Goal: Task Accomplishment & Management: Use online tool/utility

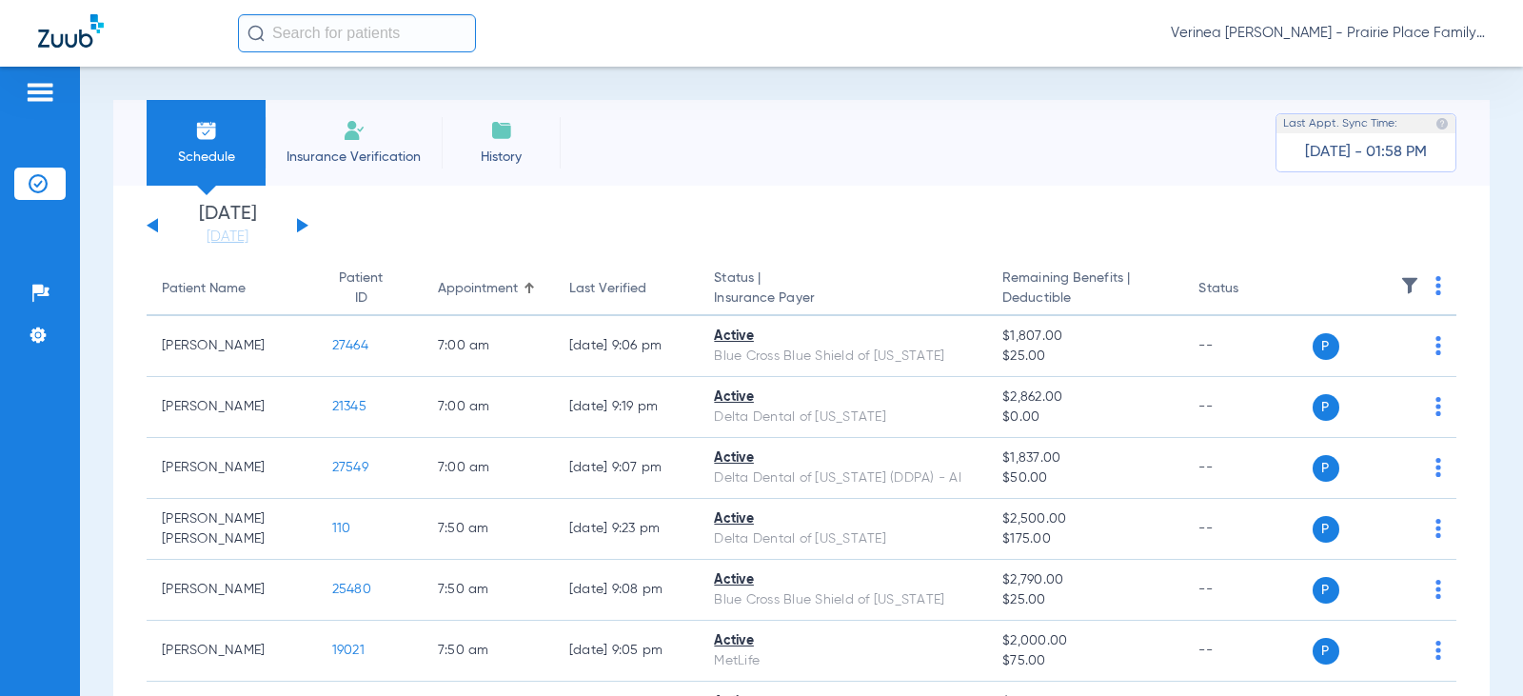
click at [297, 227] on button at bounding box center [302, 225] width 11 height 14
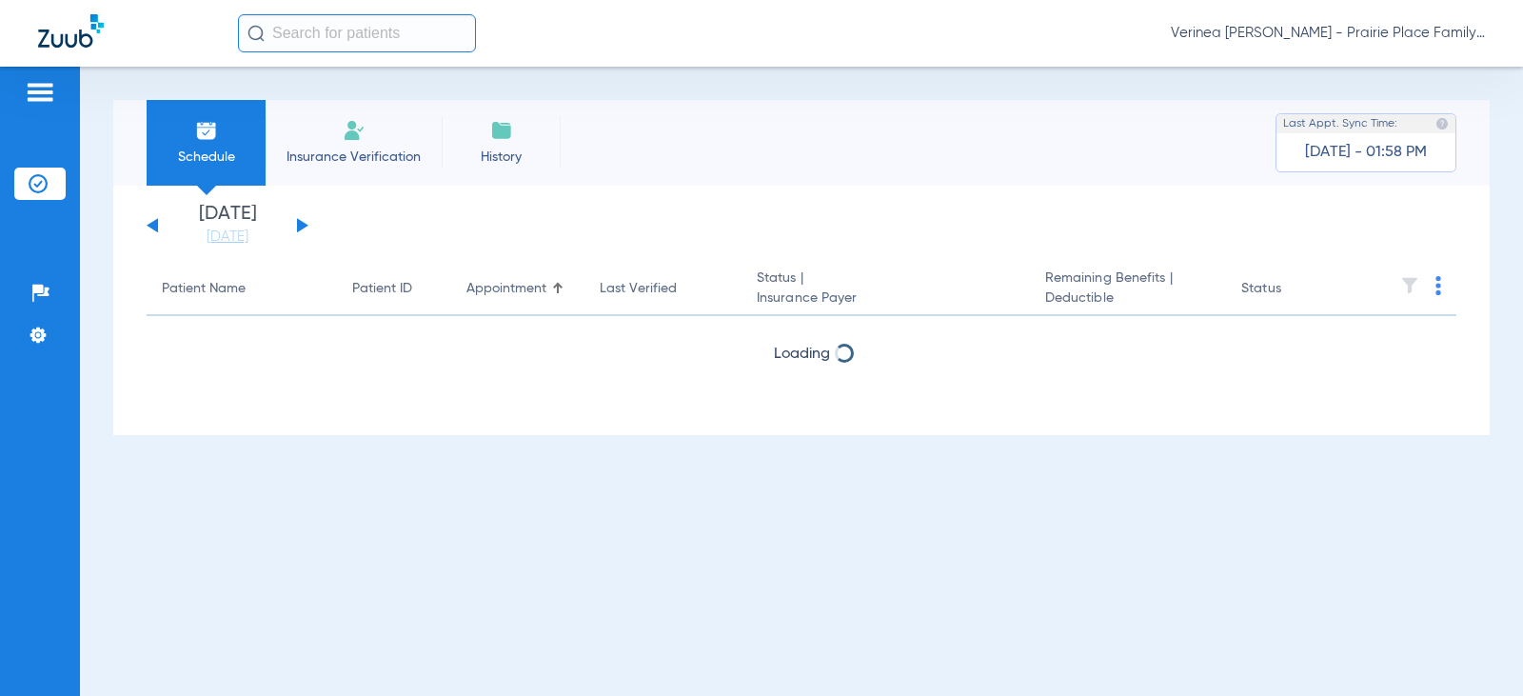
click at [297, 227] on button at bounding box center [302, 225] width 11 height 14
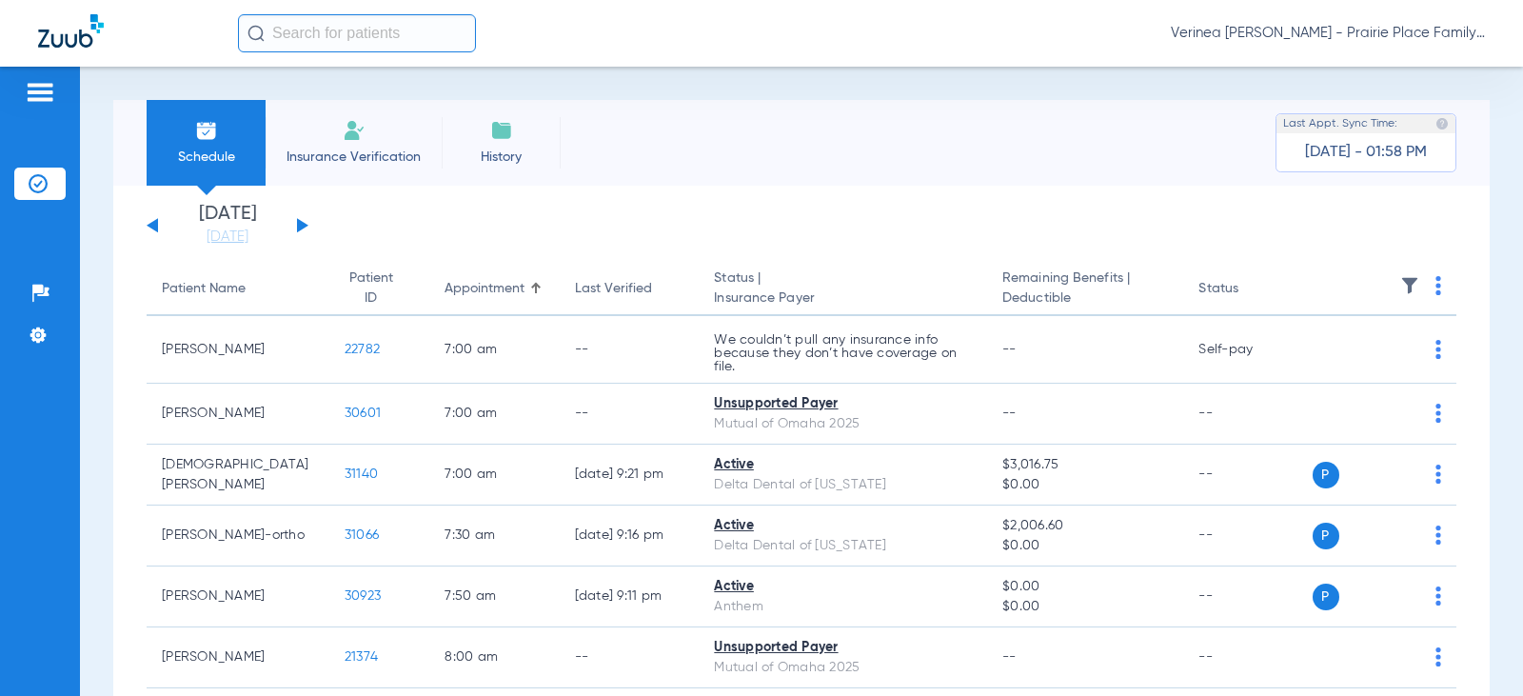
click at [301, 227] on button at bounding box center [302, 225] width 11 height 14
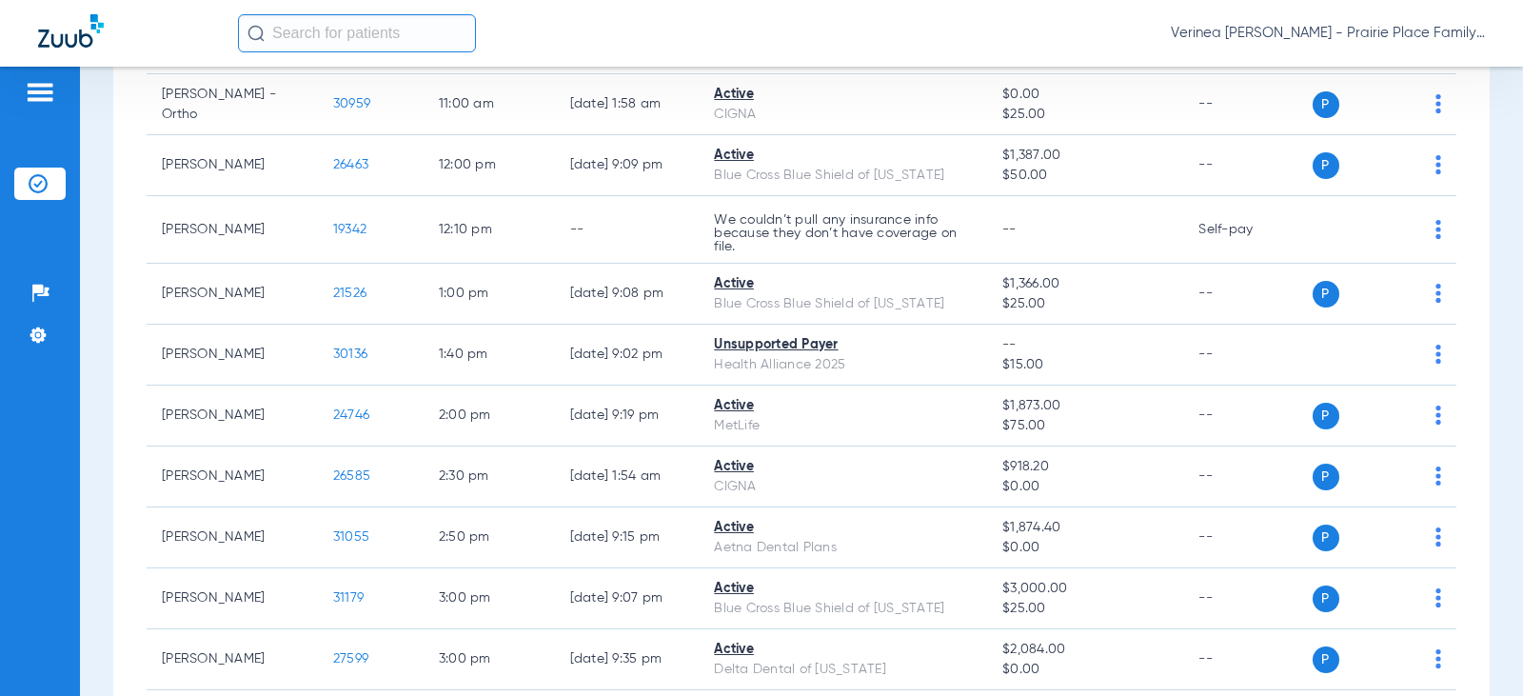
scroll to position [1407, 0]
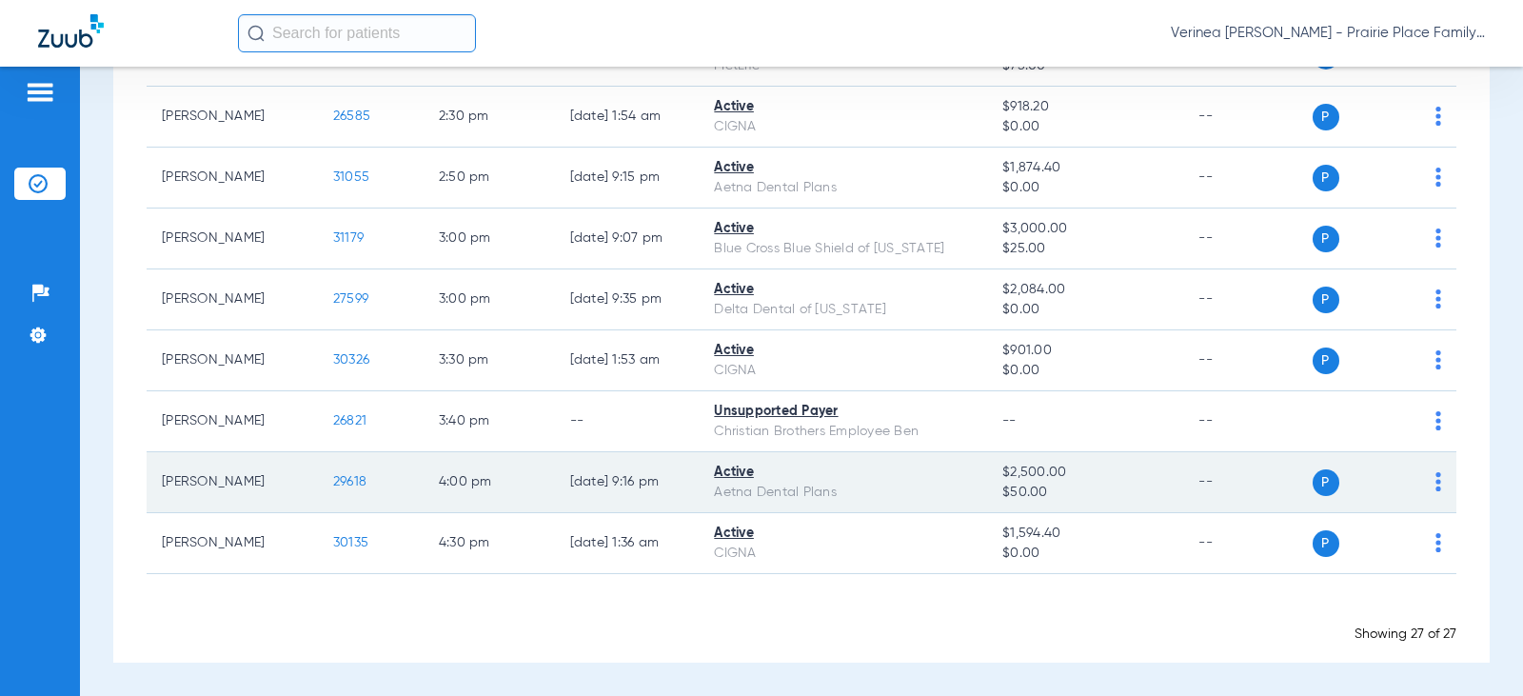
click at [333, 477] on span "29618" at bounding box center [349, 481] width 33 height 13
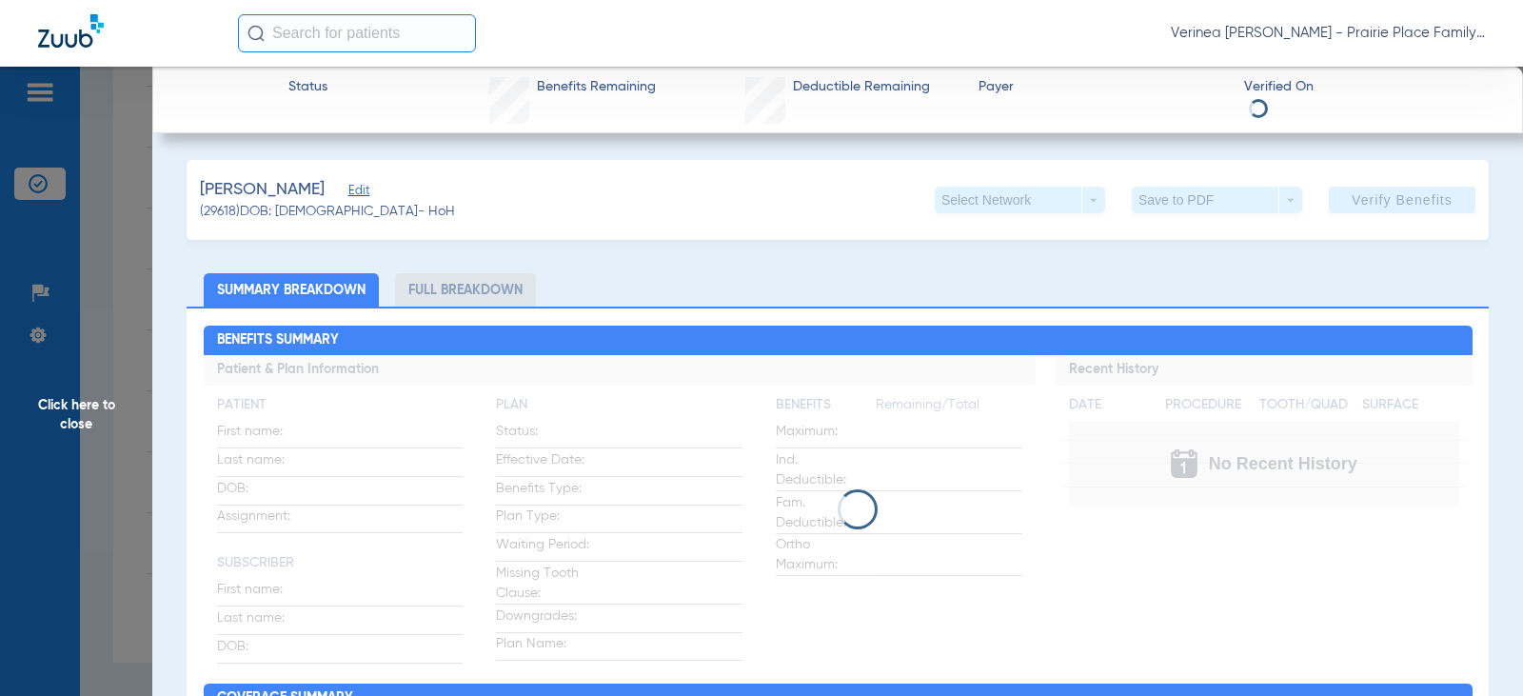
click at [425, 284] on li "Full Breakdown" at bounding box center [465, 289] width 141 height 33
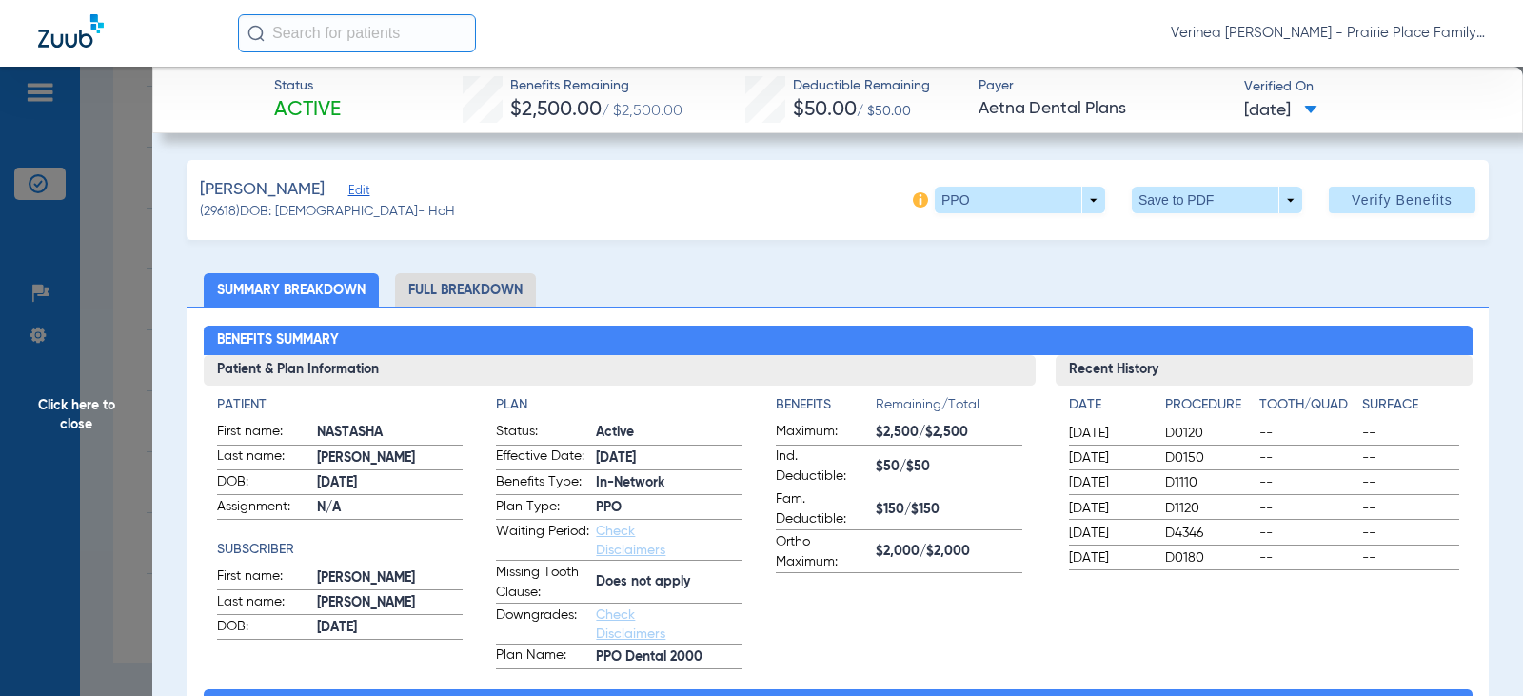
click at [474, 286] on li "Full Breakdown" at bounding box center [465, 289] width 141 height 33
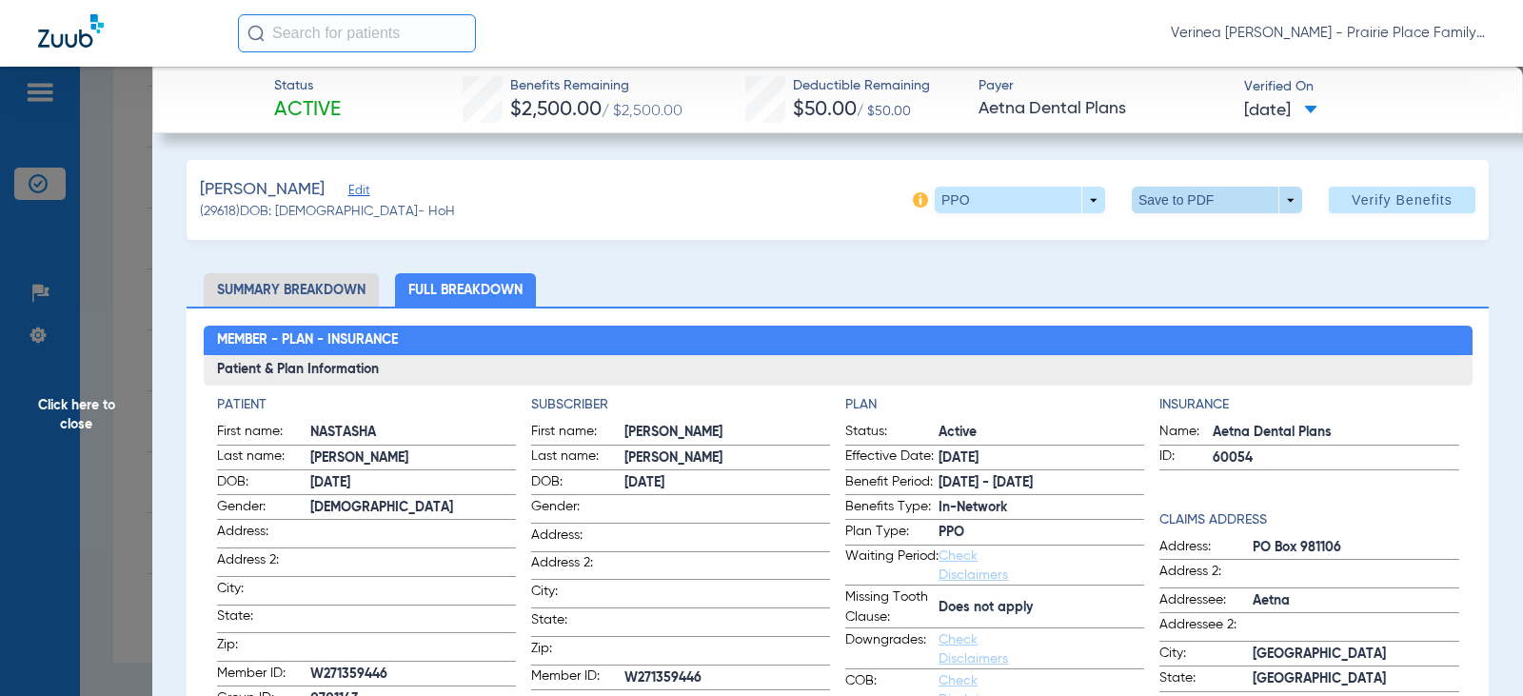
click at [1201, 210] on span at bounding box center [1218, 200] width 46 height 46
click at [1189, 232] on span "Save to PDF" at bounding box center [1209, 237] width 75 height 13
click at [31, 434] on span "Click here to close" at bounding box center [76, 415] width 152 height 696
